Goal: Communication & Community: Answer question/provide support

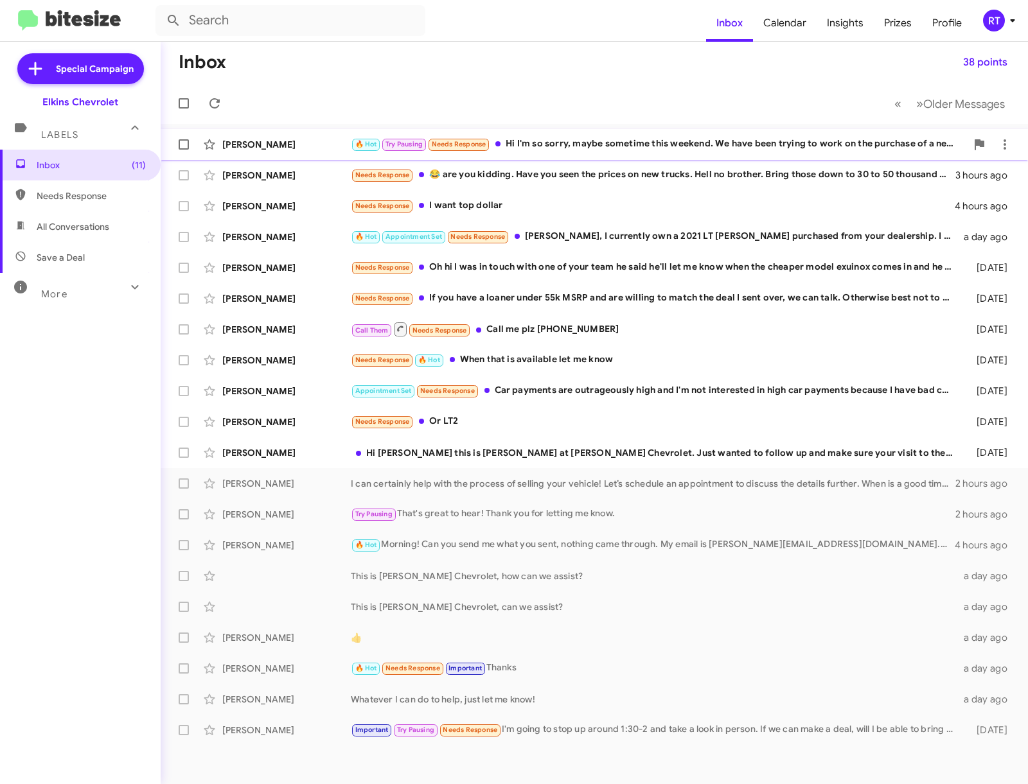
click at [630, 144] on div "🔥 Hot Try Pausing Needs Response Hi I'm so sorry, maybe sometime this weekend. …" at bounding box center [658, 144] width 615 height 15
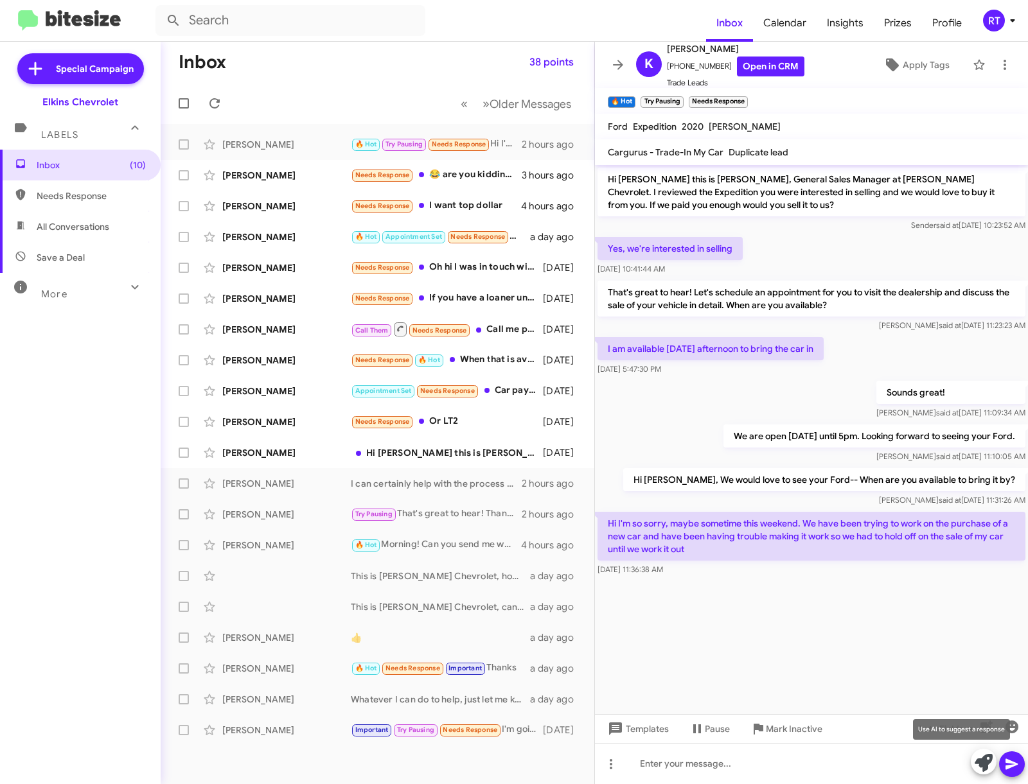
click at [987, 767] on icon at bounding box center [984, 763] width 18 height 18
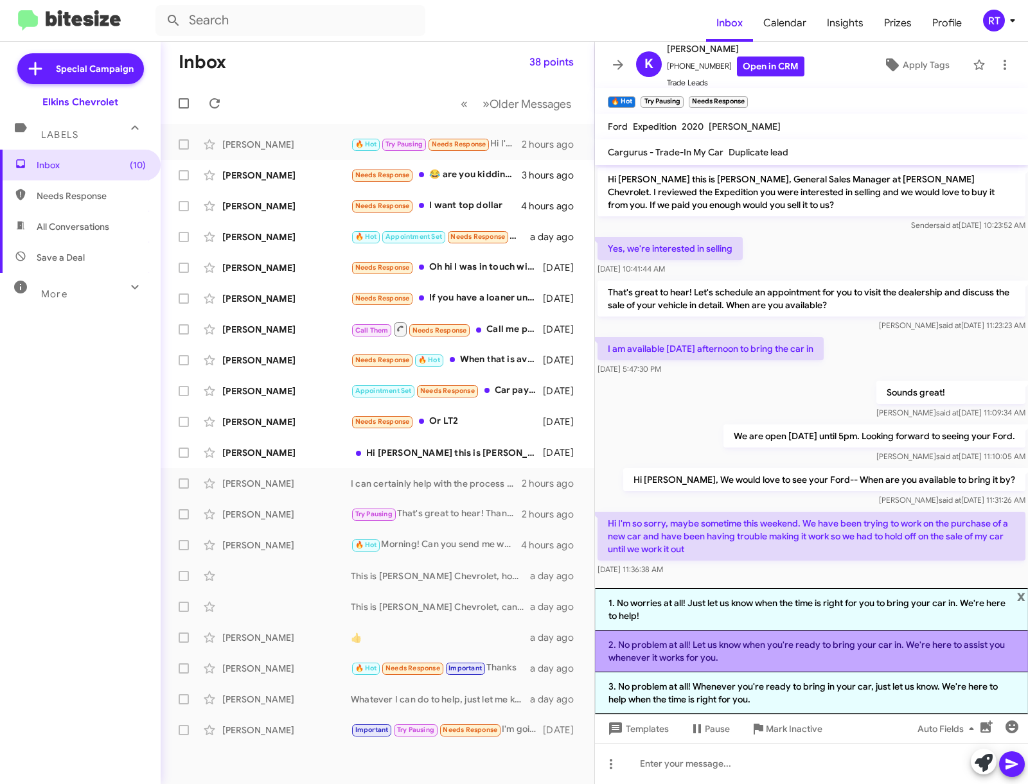
click at [779, 644] on li "2. No problem at all! Let us know when you're ready to bring your car in. We're…" at bounding box center [811, 652] width 433 height 42
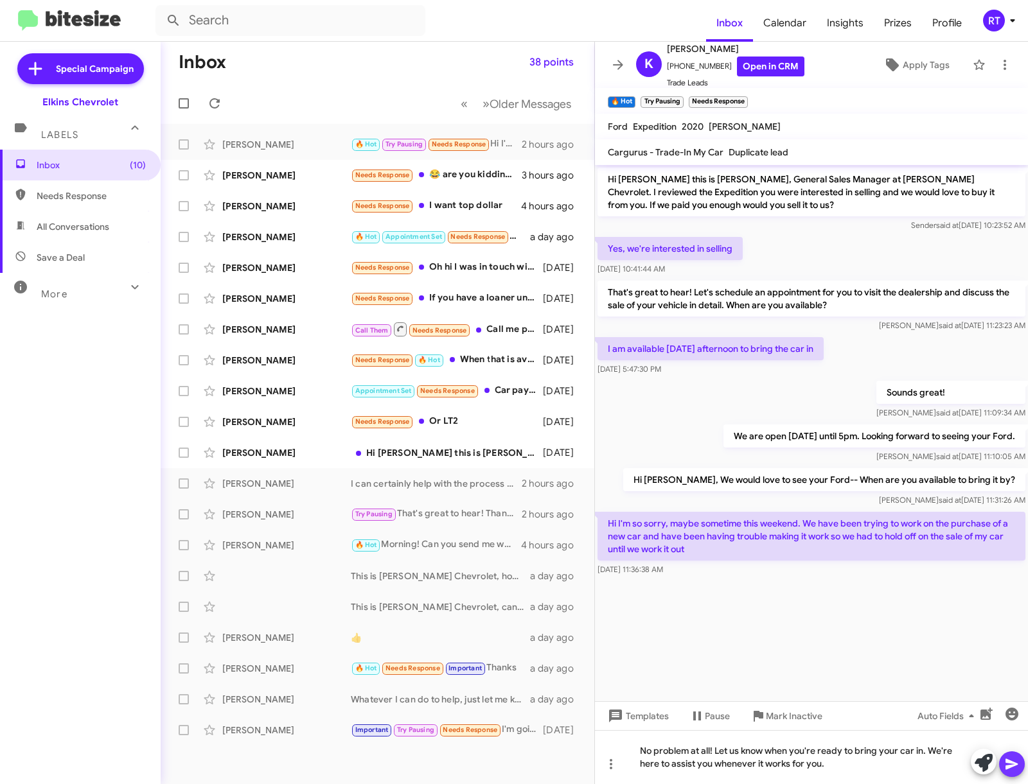
click at [1013, 766] on icon at bounding box center [1011, 764] width 12 height 11
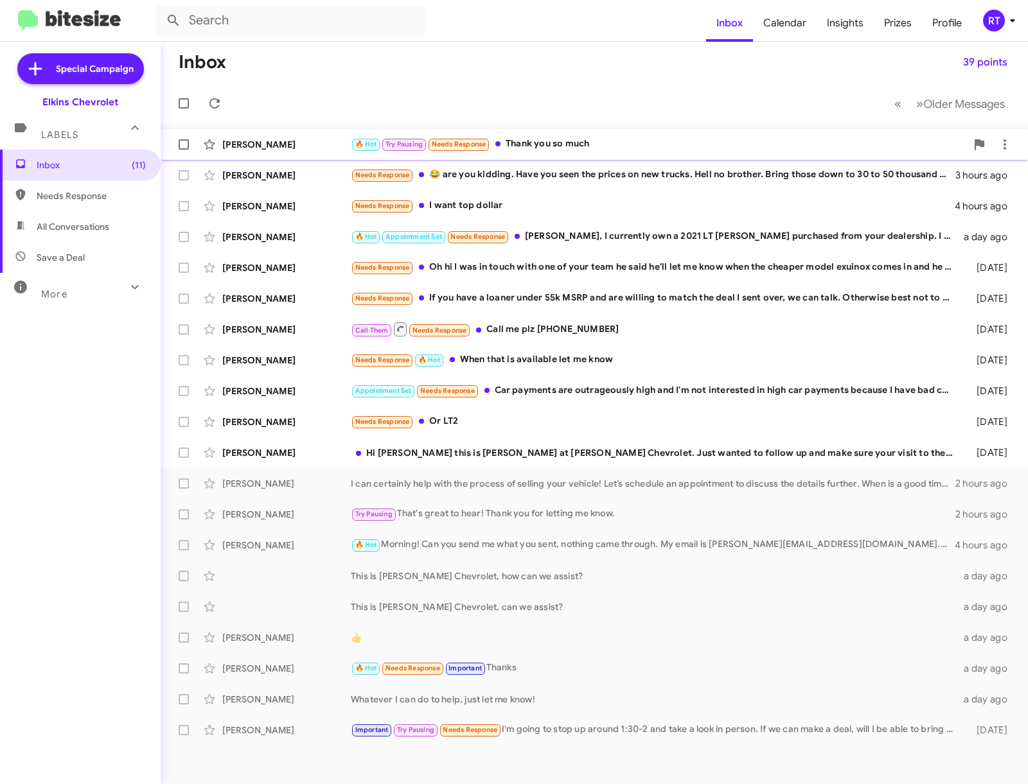
click at [547, 139] on div "🔥 Hot Try Pausing Needs Response Thank you so much" at bounding box center [658, 144] width 615 height 15
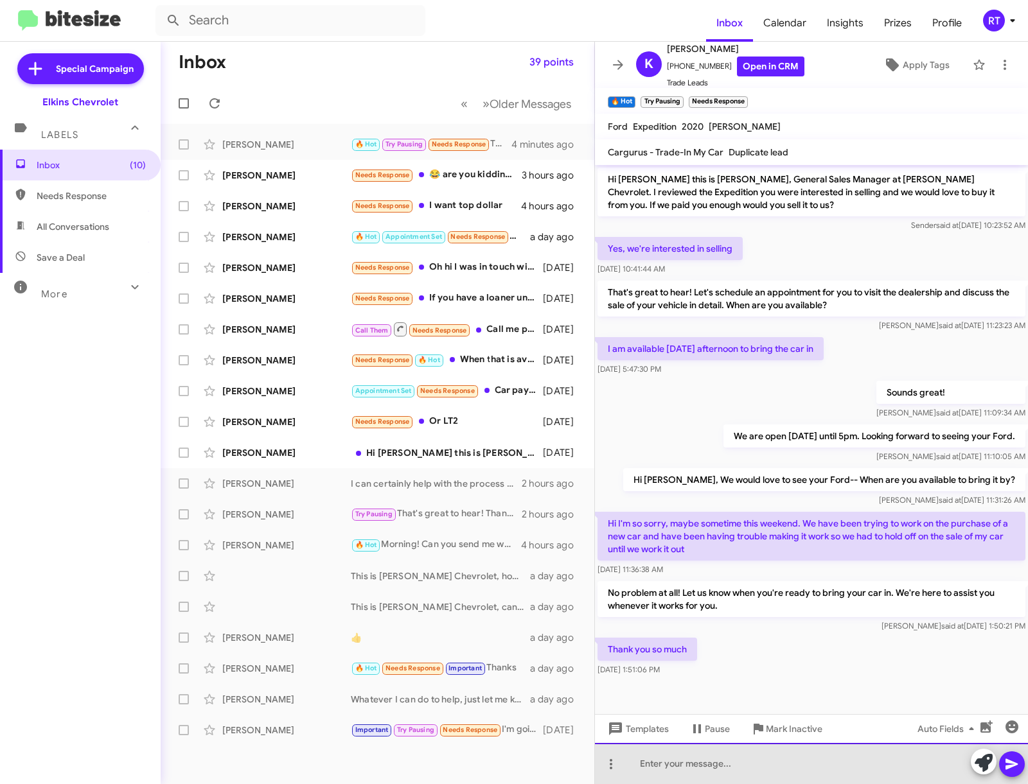
click at [666, 760] on div at bounding box center [811, 763] width 433 height 41
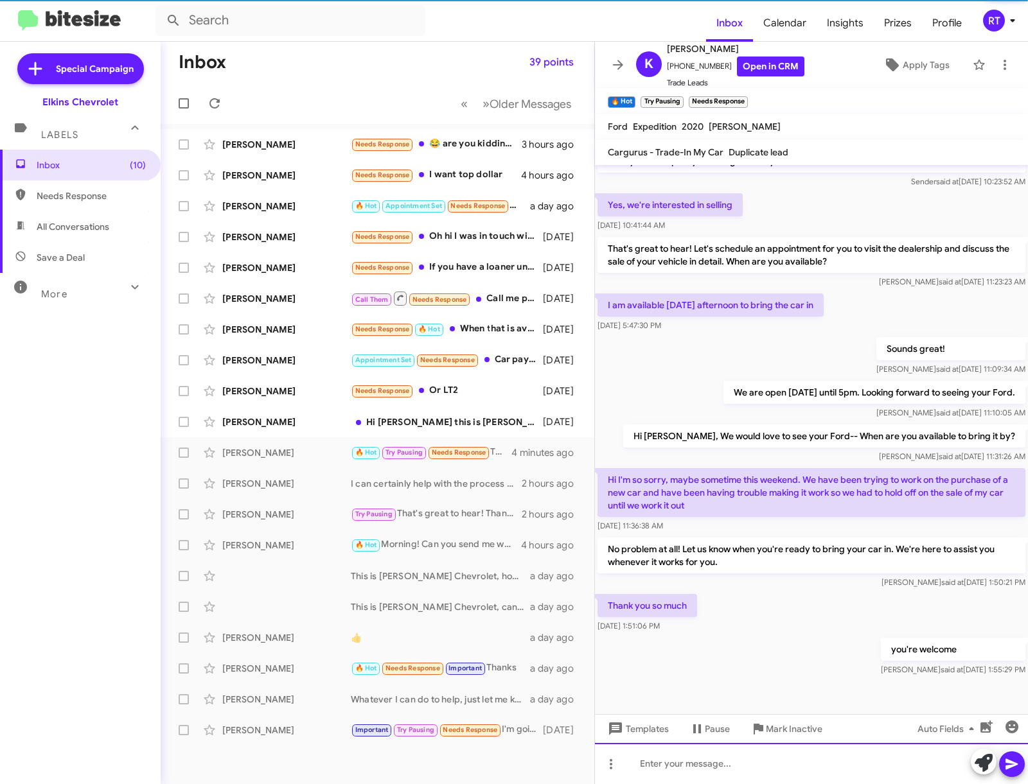
scroll to position [65, 0]
